Goal: Navigation & Orientation: Find specific page/section

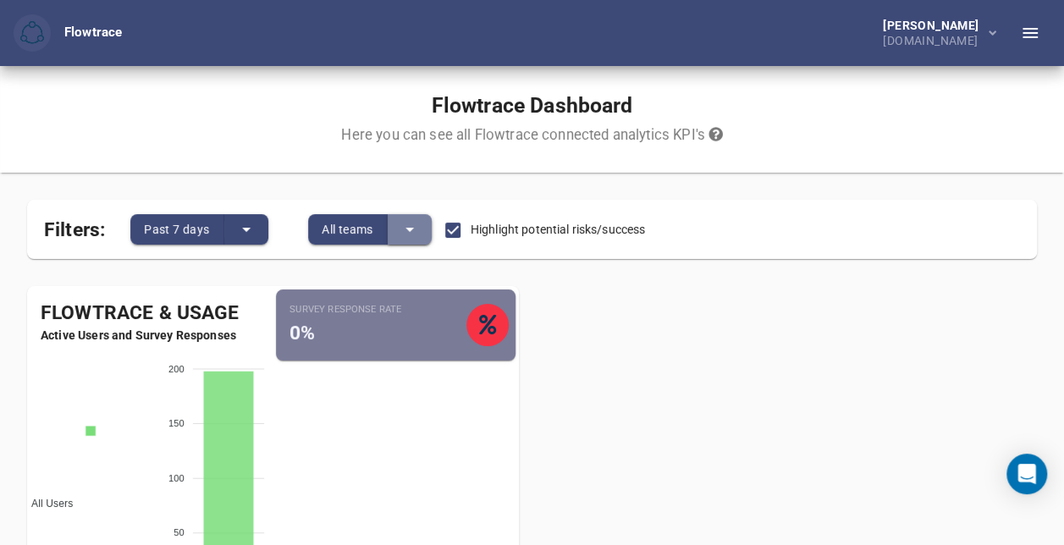
click at [424, 228] on button "split button" at bounding box center [410, 229] width 44 height 30
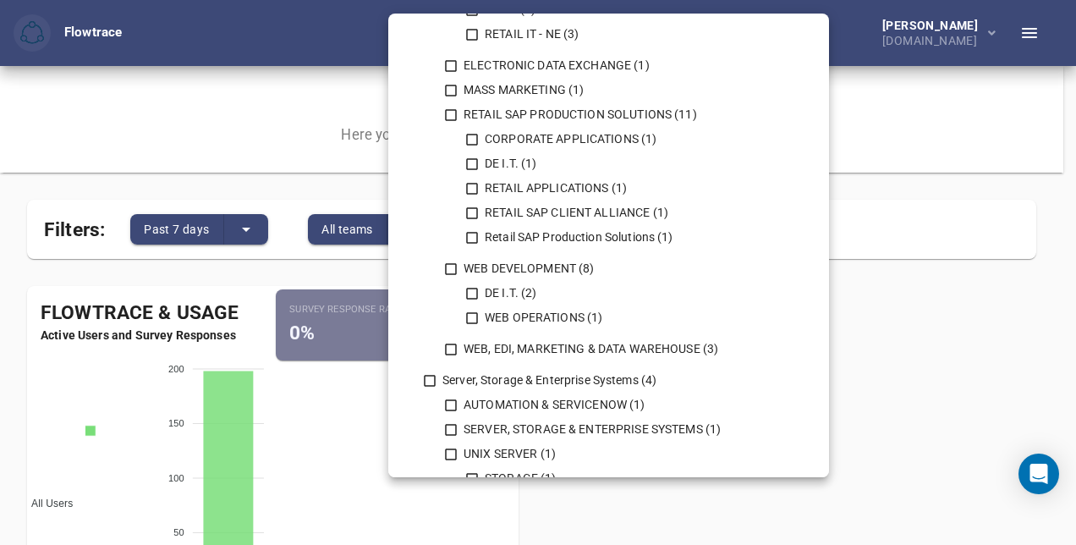
scroll to position [1278, 0]
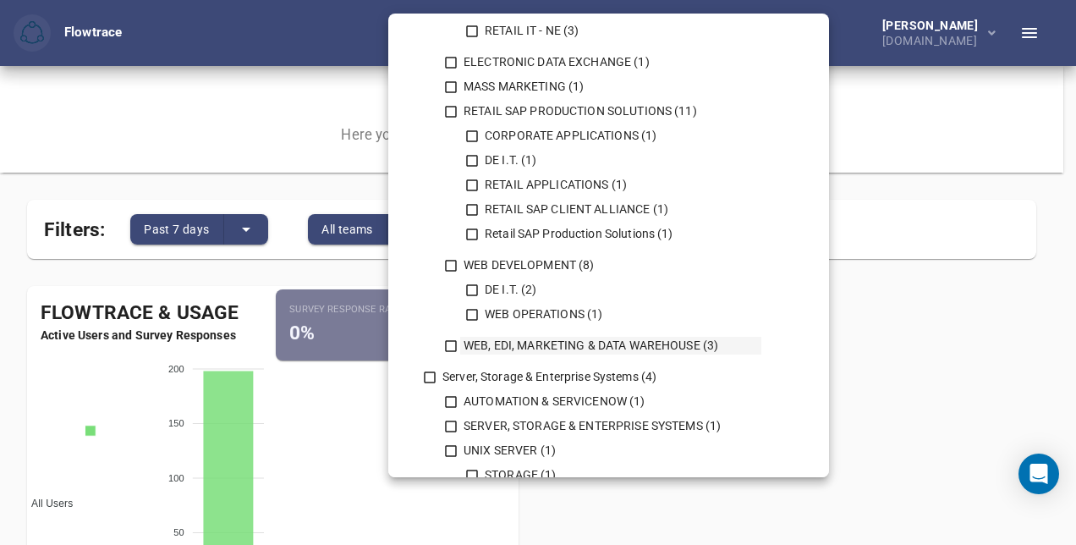
click at [450, 345] on icon at bounding box center [450, 345] width 15 height 15
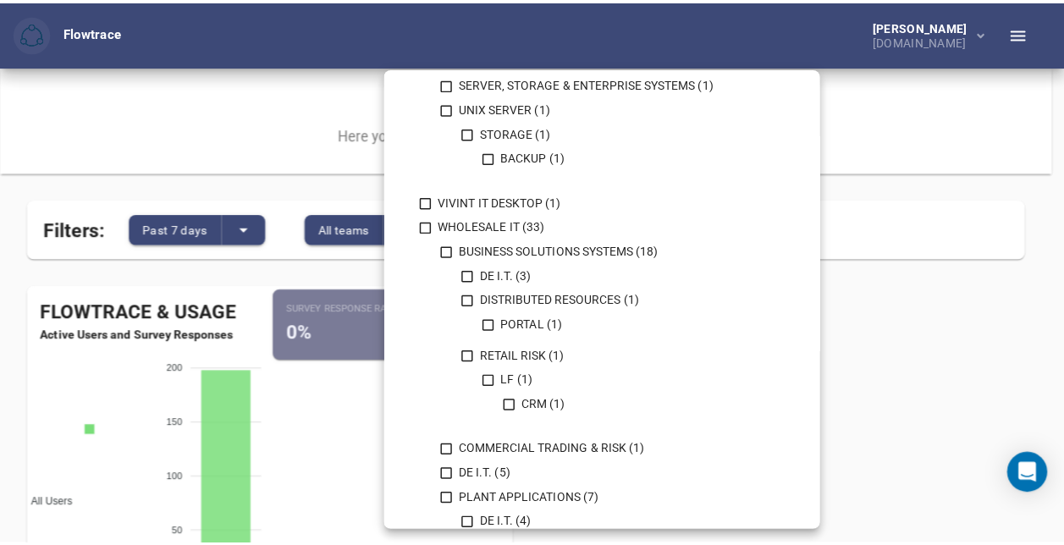
scroll to position [1829, 0]
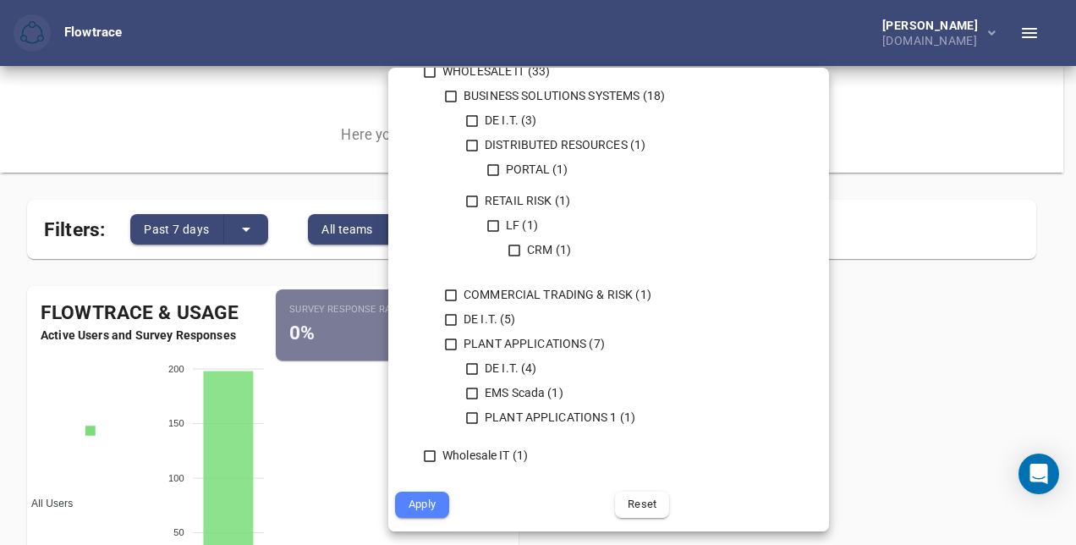
click at [422, 504] on span "Apply" at bounding box center [422, 504] width 30 height 19
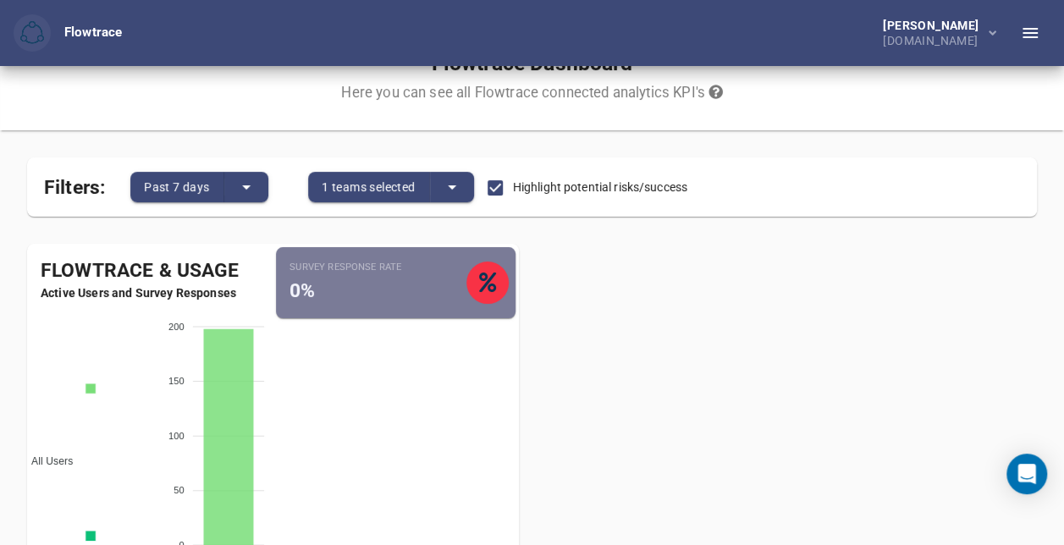
scroll to position [0, 0]
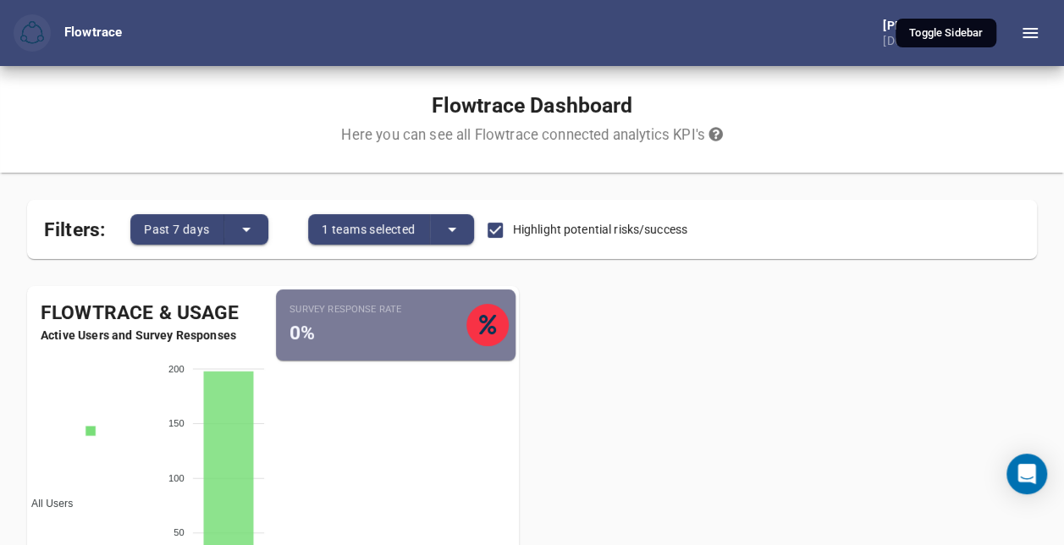
click at [1038, 34] on icon "button" at bounding box center [1030, 33] width 20 height 20
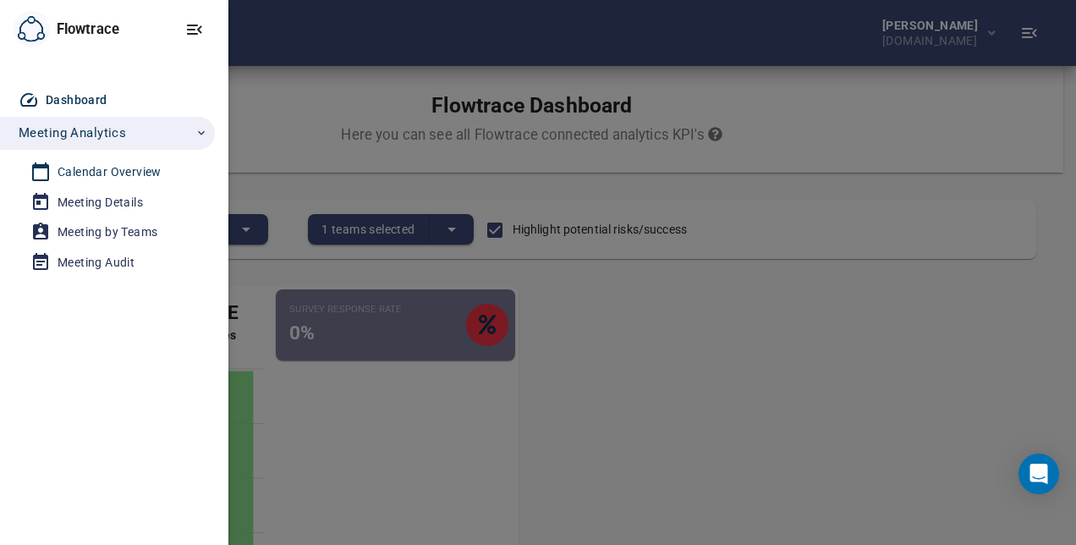
click at [113, 172] on div "Calendar Overview" at bounding box center [110, 172] width 104 height 21
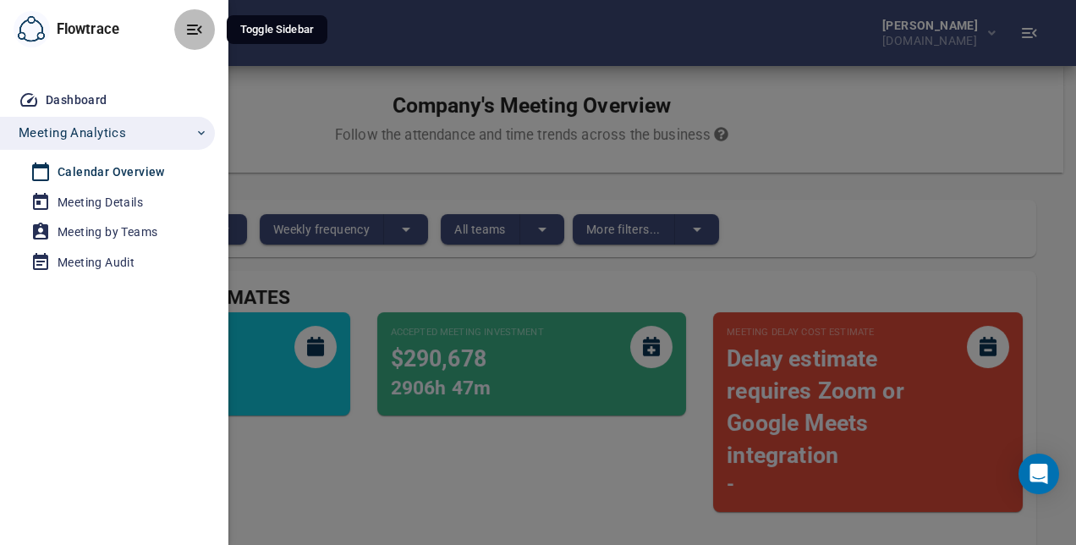
click at [199, 25] on icon "button" at bounding box center [194, 29] width 20 height 20
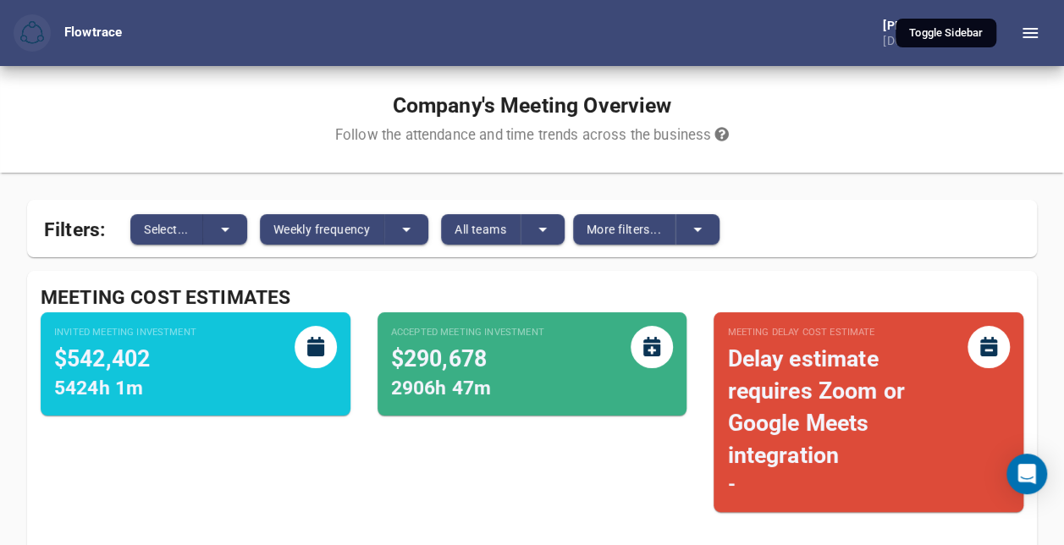
click at [1037, 37] on icon "button" at bounding box center [1030, 33] width 20 height 20
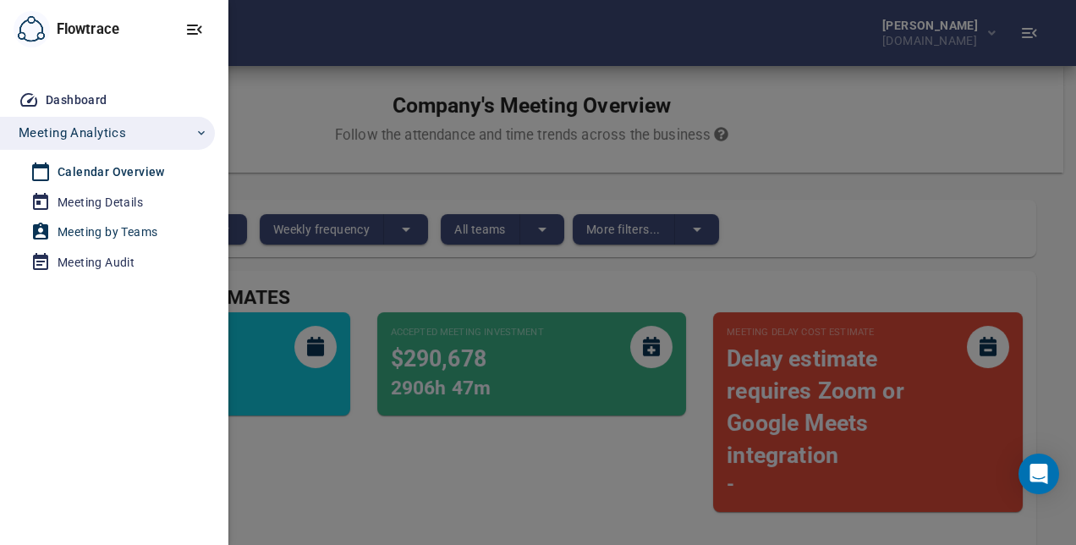
click at [88, 226] on div "Meeting by Teams" at bounding box center [108, 232] width 100 height 21
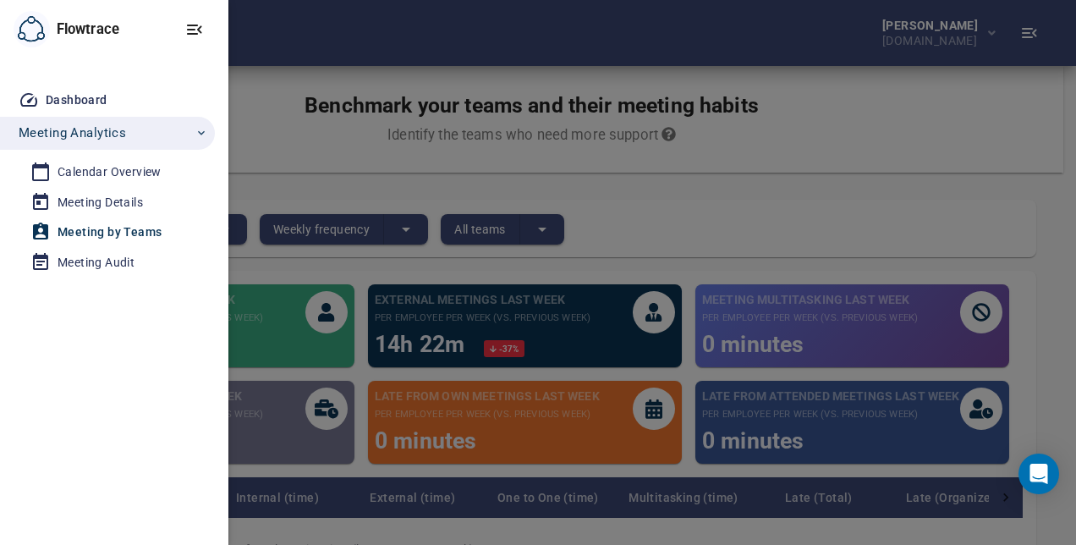
click at [569, 153] on div at bounding box center [538, 272] width 1076 height 545
